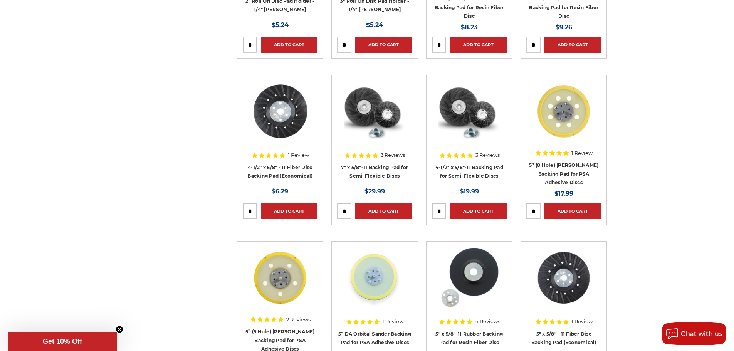
scroll to position [270, 0]
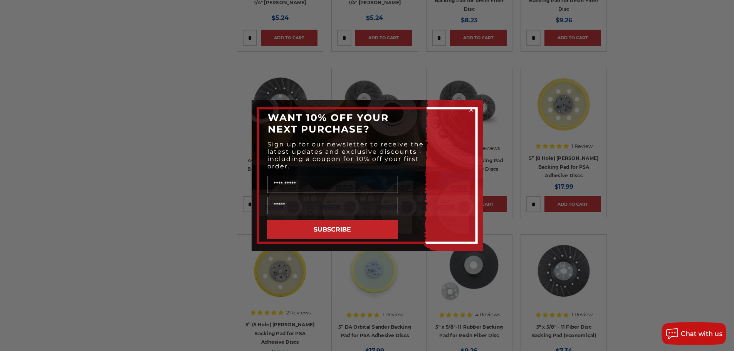
click at [181, 210] on div "Close dialog WANT 10% OFF YOUR NEXT PURCHASE? Sign up for our newsletter to rec…" at bounding box center [367, 175] width 734 height 351
click at [470, 107] on circle "Close dialog" at bounding box center [470, 109] width 7 height 7
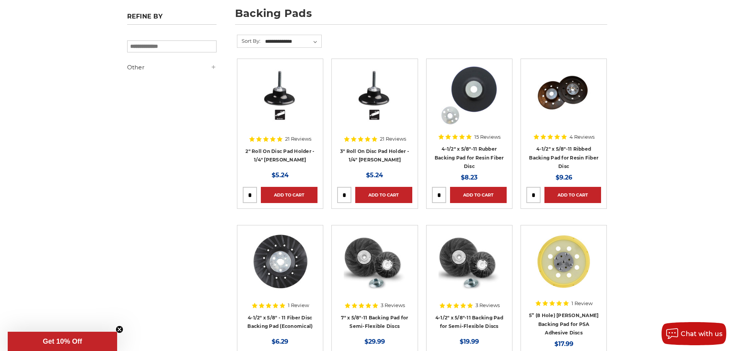
scroll to position [0, 0]
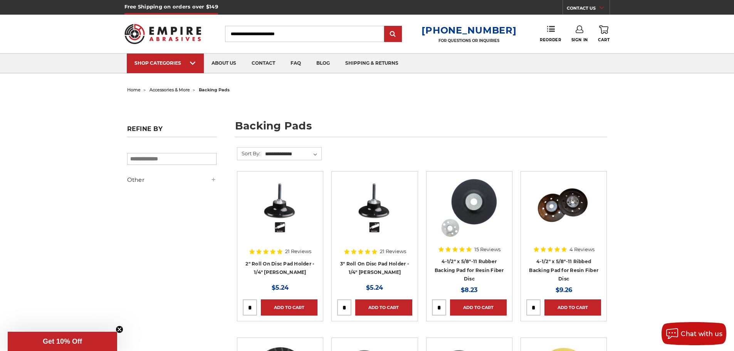
drag, startPoint x: 347, startPoint y: 38, endPoint x: 231, endPoint y: 40, distance: 115.6
click at [231, 40] on input "Search" at bounding box center [304, 34] width 159 height 16
drag, startPoint x: 305, startPoint y: 36, endPoint x: 237, endPoint y: 37, distance: 67.8
click at [237, 37] on input "Search" at bounding box center [304, 34] width 159 height 16
drag, startPoint x: 236, startPoint y: 35, endPoint x: 327, endPoint y: 35, distance: 90.5
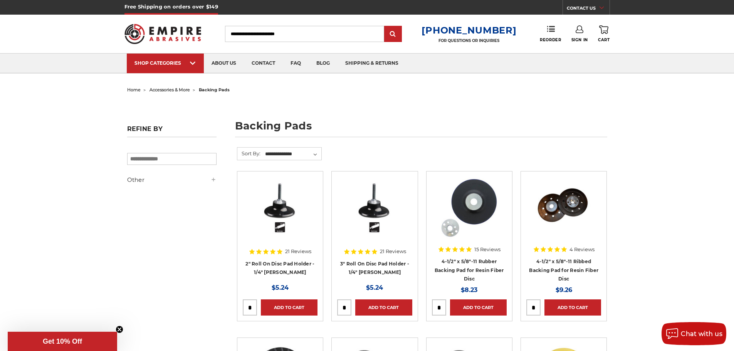
click at [327, 35] on input "Search" at bounding box center [304, 34] width 159 height 16
paste input "**********"
type input "**********"
click at [401, 36] on input "submit" at bounding box center [392, 34] width 15 height 15
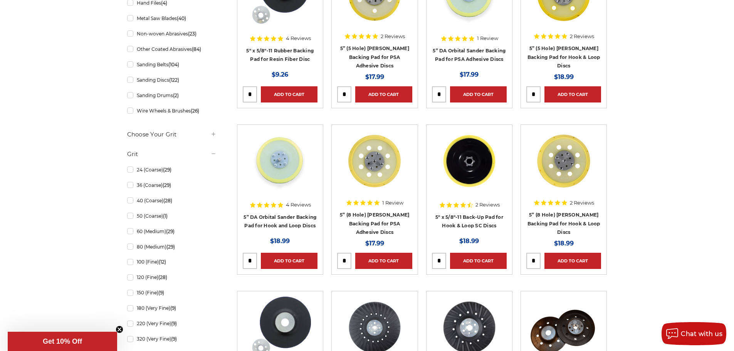
scroll to position [154, 0]
